Goal: Transaction & Acquisition: Book appointment/travel/reservation

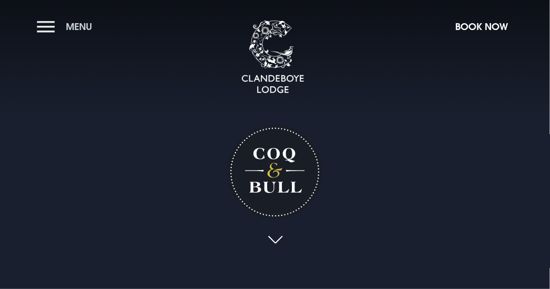
click at [45, 23] on button "Menu" at bounding box center [67, 26] width 61 height 23
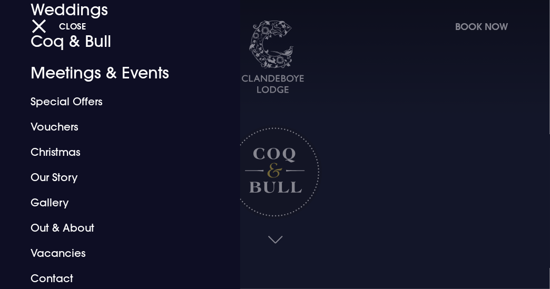
scroll to position [106, 0]
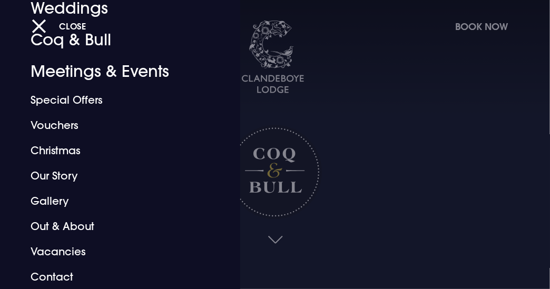
click at [490, 24] on div "Close" at bounding box center [287, 26] width 510 height 22
click at [474, 24] on div "Close" at bounding box center [287, 26] width 510 height 22
click at [473, 24] on div "Close" at bounding box center [287, 26] width 510 height 22
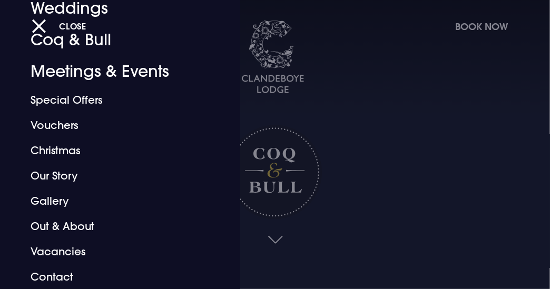
click at [342, 167] on div at bounding box center [275, 144] width 550 height 289
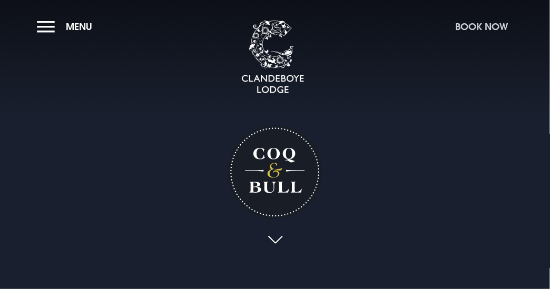
click at [476, 24] on button "Book Now" at bounding box center [481, 26] width 63 height 23
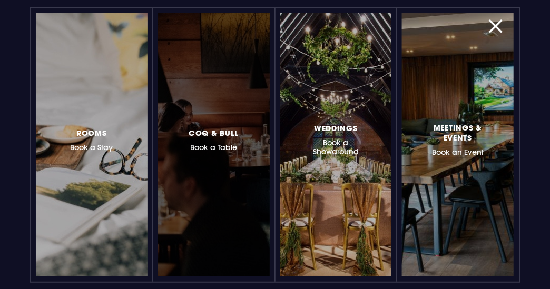
click at [229, 144] on h3 "Coq & Bull Book a Table" at bounding box center [214, 139] width 50 height 26
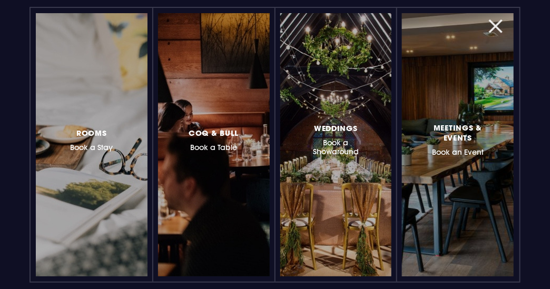
click at [495, 21] on button "button" at bounding box center [501, 26] width 27 height 11
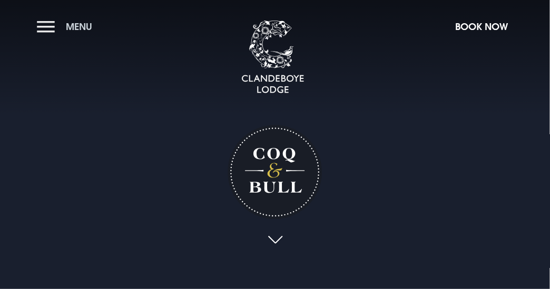
click at [43, 19] on button "Menu" at bounding box center [67, 26] width 61 height 23
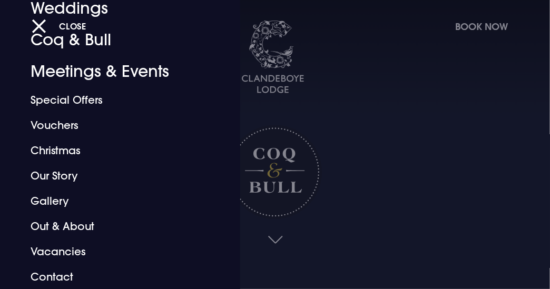
click at [43, 19] on button "Close" at bounding box center [59, 26] width 55 height 22
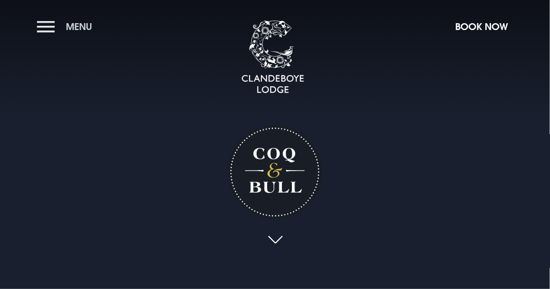
click at [79, 24] on span "Menu" at bounding box center [79, 27] width 26 height 12
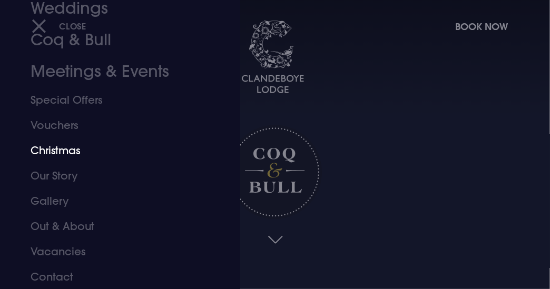
click at [63, 142] on link "Christmas" at bounding box center [113, 150] width 165 height 25
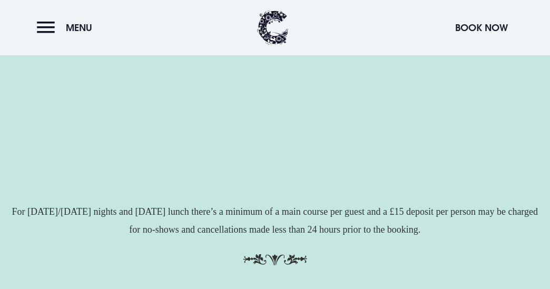
scroll to position [35, 0]
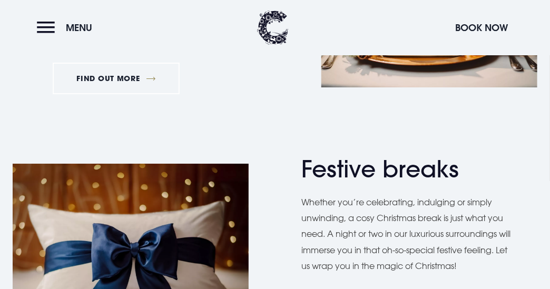
scroll to position [1165, 0]
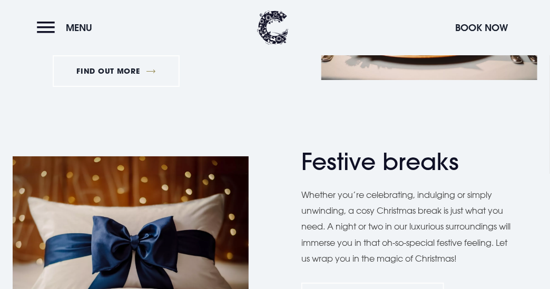
click at [509, 258] on p "Whether you’re celebrating, indulging or simply unwinding, a cosy Christmas bre…" at bounding box center [409, 227] width 216 height 80
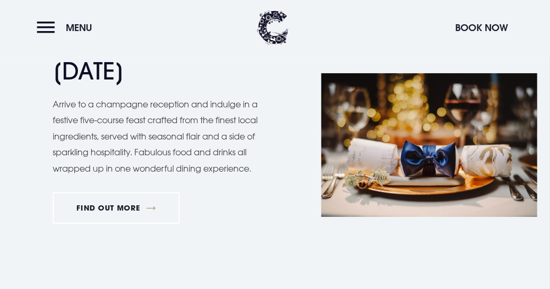
scroll to position [1024, 0]
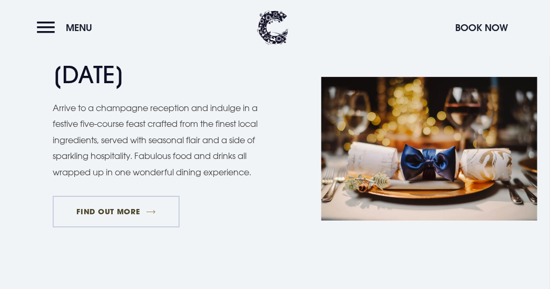
click at [126, 204] on link "FIND OUT MORE" at bounding box center [116, 212] width 127 height 32
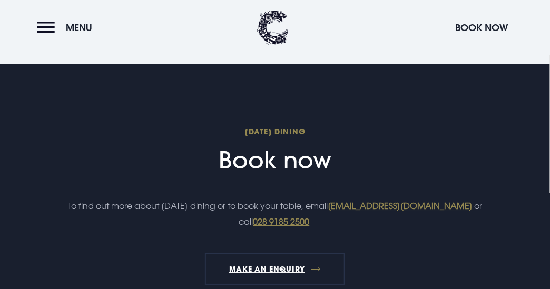
scroll to position [1082, 0]
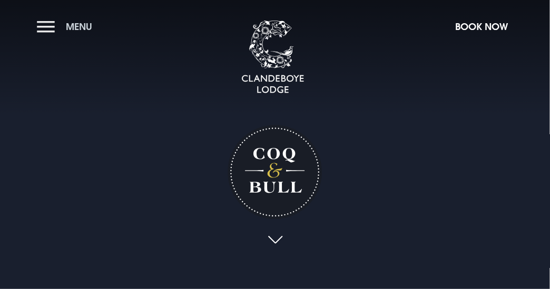
click at [47, 27] on button "Menu" at bounding box center [67, 26] width 61 height 23
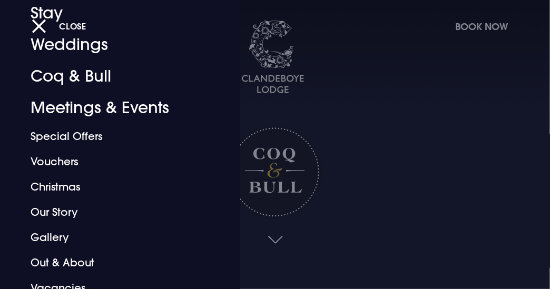
scroll to position [106, 0]
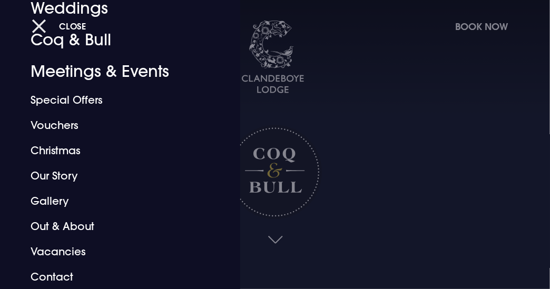
click at [64, 28] on span "Close" at bounding box center [72, 26] width 27 height 11
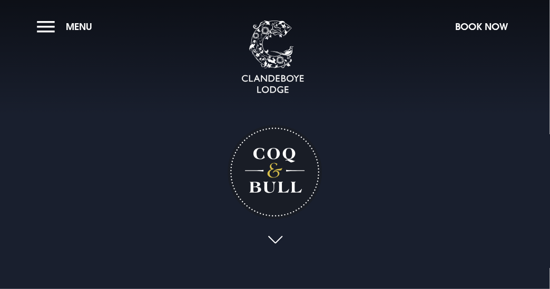
click at [64, 28] on button "Menu" at bounding box center [67, 26] width 61 height 23
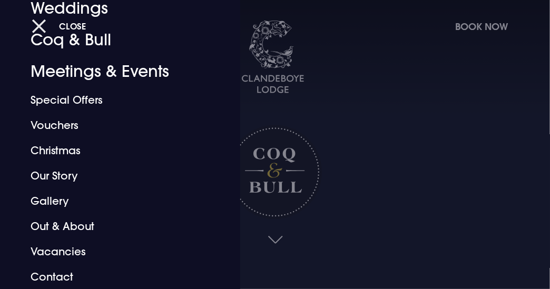
click at [40, 25] on button "Close" at bounding box center [59, 26] width 55 height 22
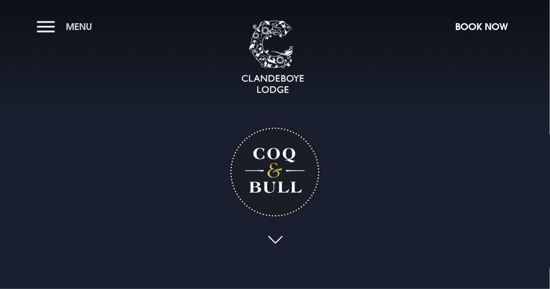
click at [43, 23] on button "Menu" at bounding box center [67, 26] width 61 height 23
click at [75, 25] on span "Menu" at bounding box center [79, 27] width 26 height 12
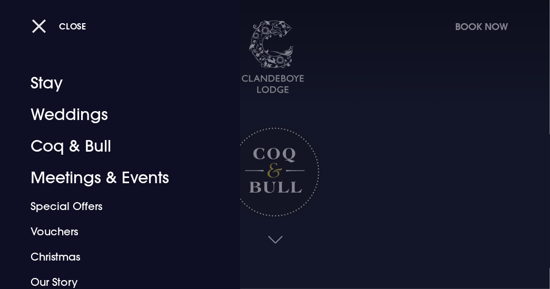
click at [67, 23] on span "Close" at bounding box center [72, 26] width 27 height 11
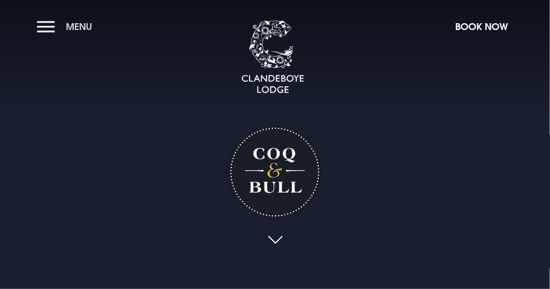
click at [42, 21] on button "Menu" at bounding box center [67, 26] width 61 height 23
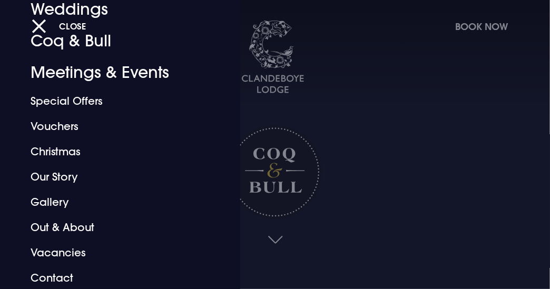
scroll to position [106, 0]
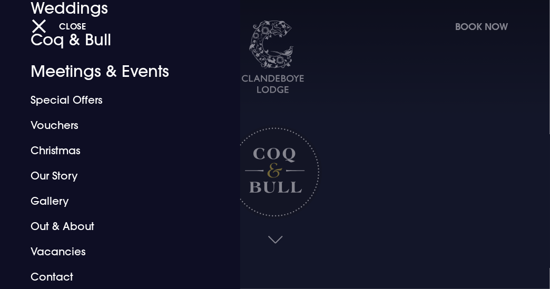
click at [278, 175] on div at bounding box center [275, 144] width 550 height 289
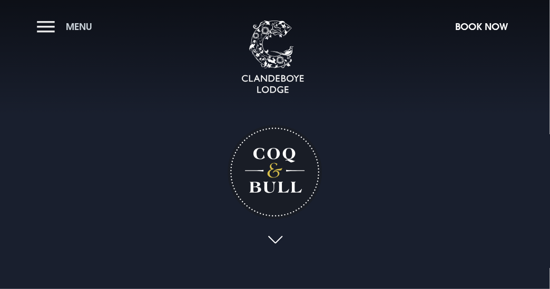
click at [44, 22] on button "Menu" at bounding box center [67, 26] width 61 height 23
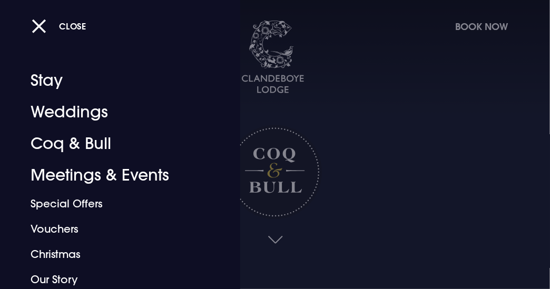
scroll to position [0, 0]
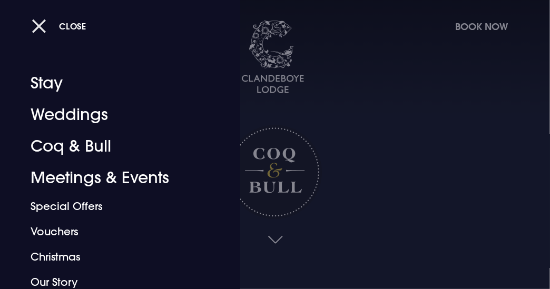
click at [81, 23] on span "Close" at bounding box center [72, 26] width 27 height 11
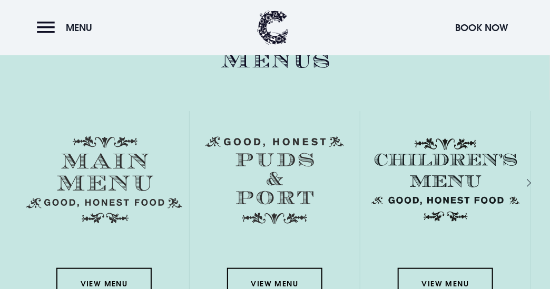
scroll to position [1346, 0]
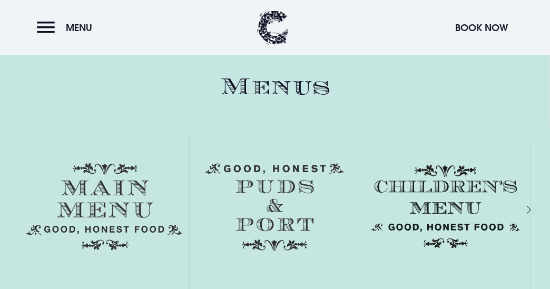
click at [452, 195] on img at bounding box center [446, 206] width 156 height 87
click at [460, 224] on img at bounding box center [446, 206] width 156 height 87
click at [453, 209] on img at bounding box center [446, 206] width 156 height 87
click at [458, 213] on img at bounding box center [446, 206] width 156 height 87
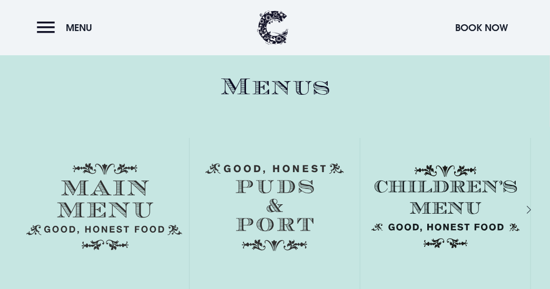
click at [454, 188] on img at bounding box center [446, 206] width 156 height 87
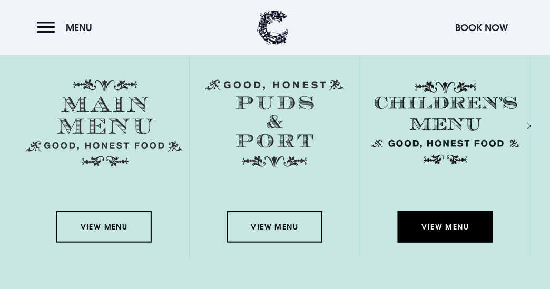
scroll to position [1430, 0]
click at [453, 224] on link "View Menu" at bounding box center [445, 227] width 95 height 32
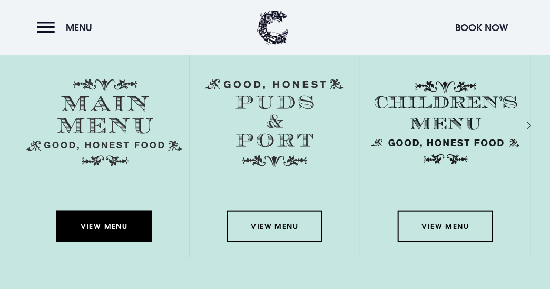
click at [103, 221] on link "View Menu" at bounding box center [103, 227] width 95 height 32
click at [281, 227] on link "View Menu" at bounding box center [274, 227] width 95 height 32
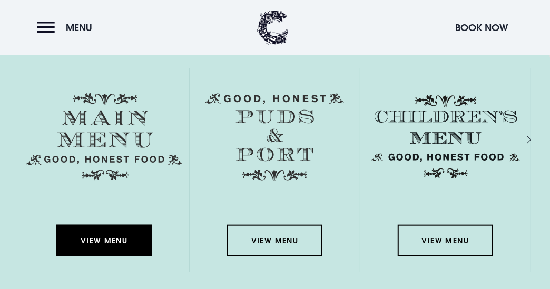
scroll to position [1413, 0]
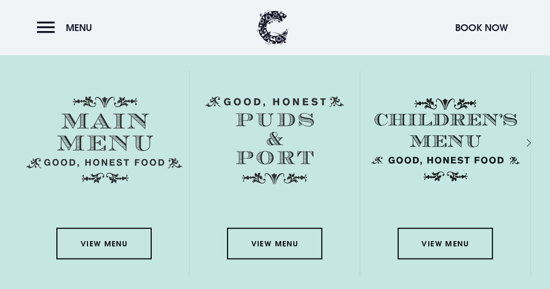
click at [124, 244] on link "View Menu" at bounding box center [103, 244] width 95 height 32
click at [462, 132] on img at bounding box center [446, 139] width 156 height 87
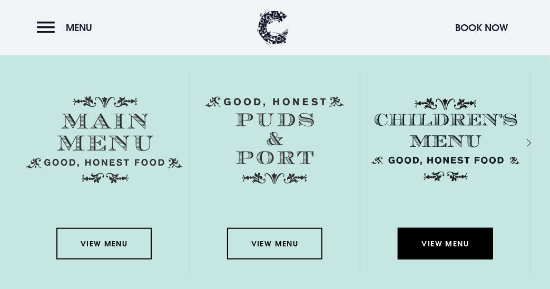
click at [450, 237] on link "View Menu" at bounding box center [445, 244] width 95 height 32
